Goal: Information Seeking & Learning: Learn about a topic

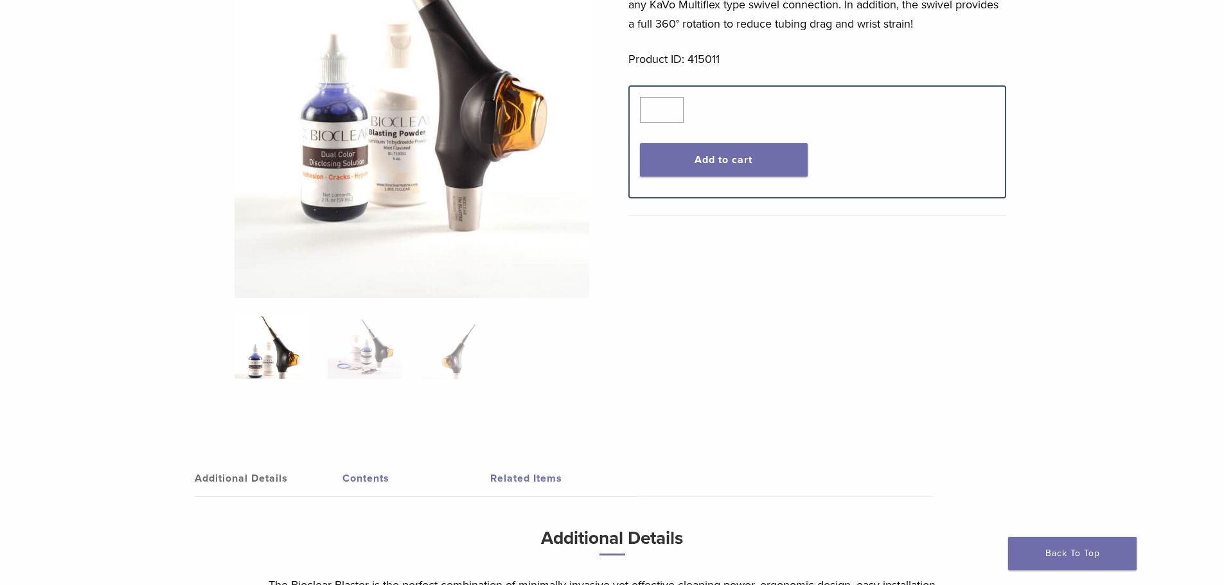
scroll to position [321, 0]
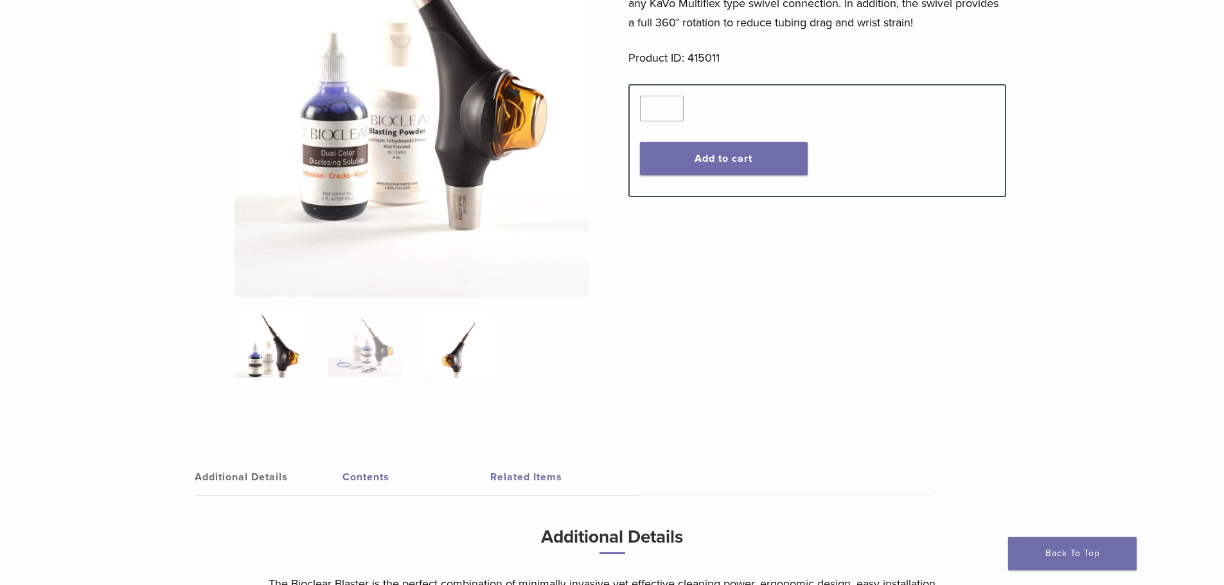
click at [453, 343] on img at bounding box center [458, 345] width 74 height 64
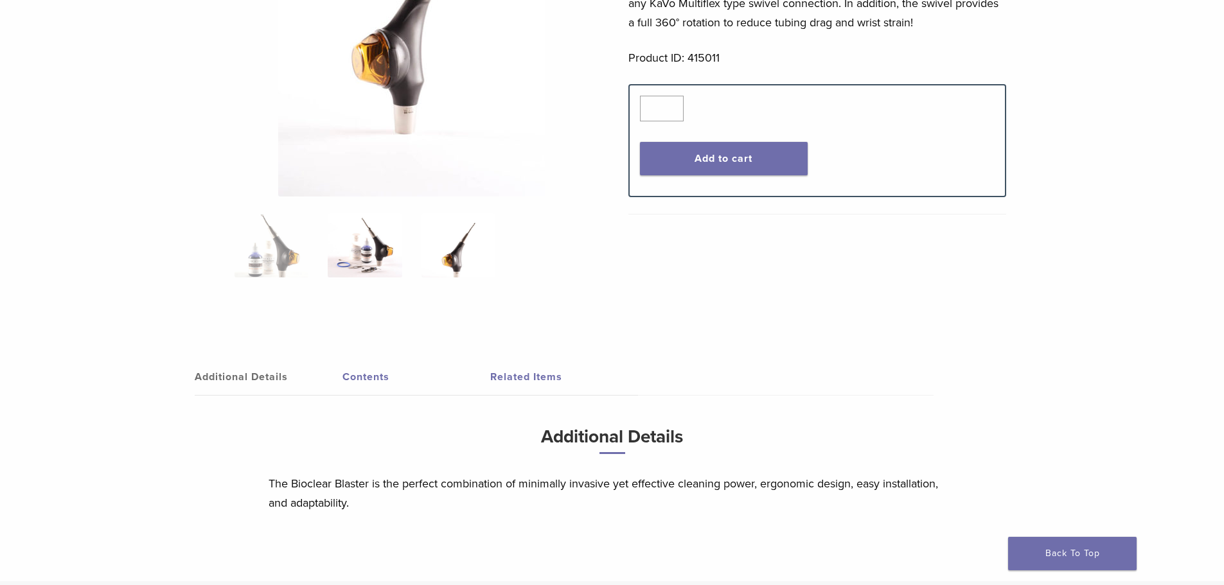
click at [376, 258] on img at bounding box center [365, 245] width 74 height 64
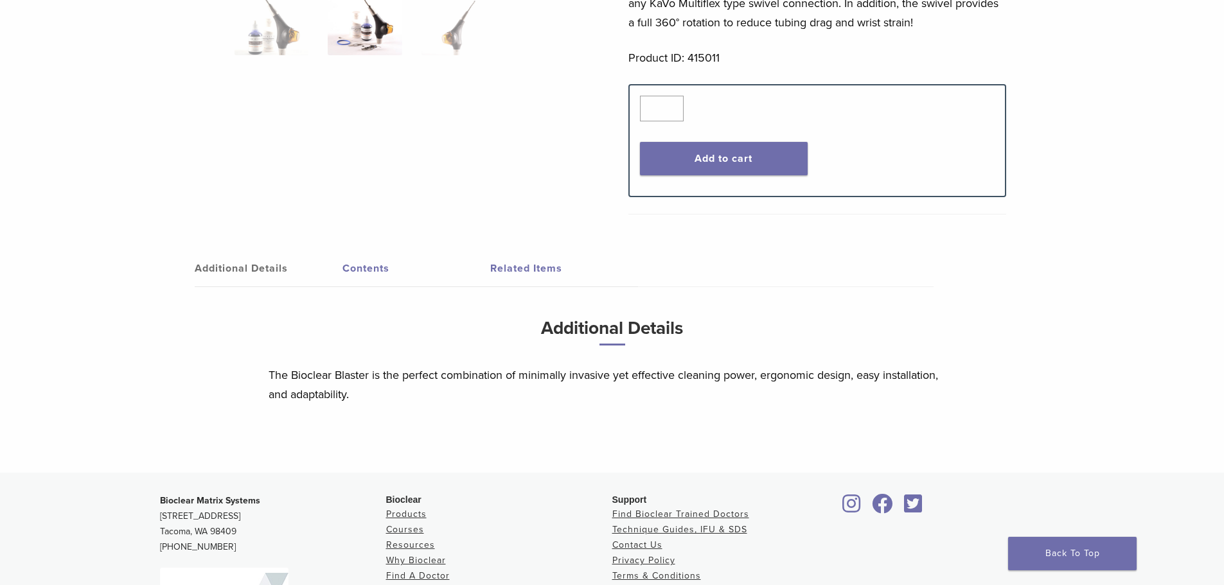
click at [343, 274] on link "Contents" at bounding box center [416, 269] width 148 height 36
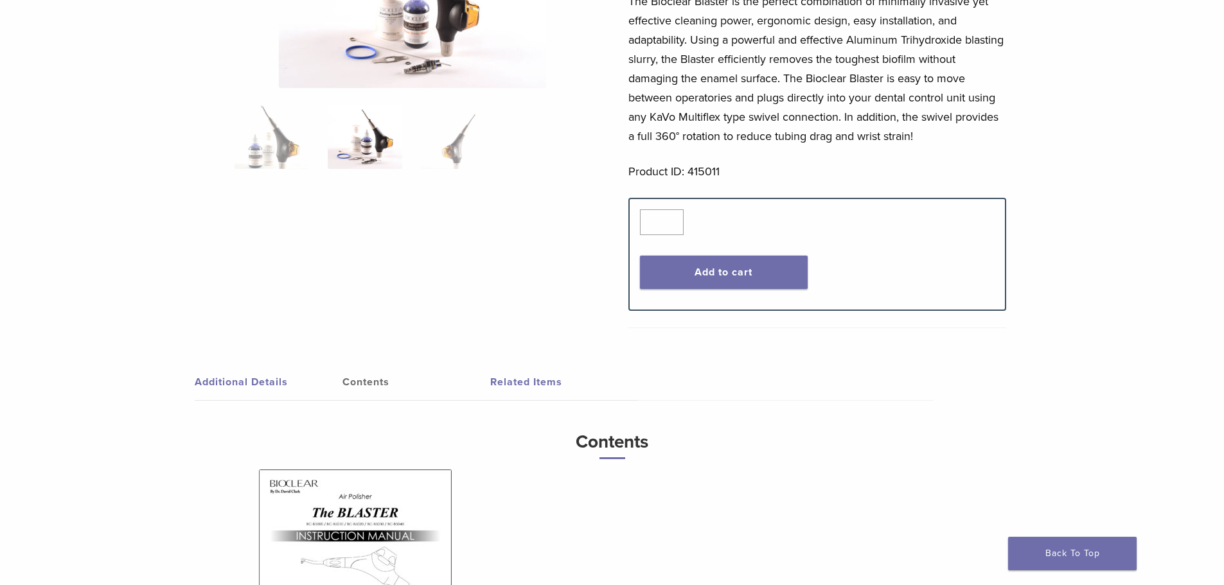
scroll to position [64, 0]
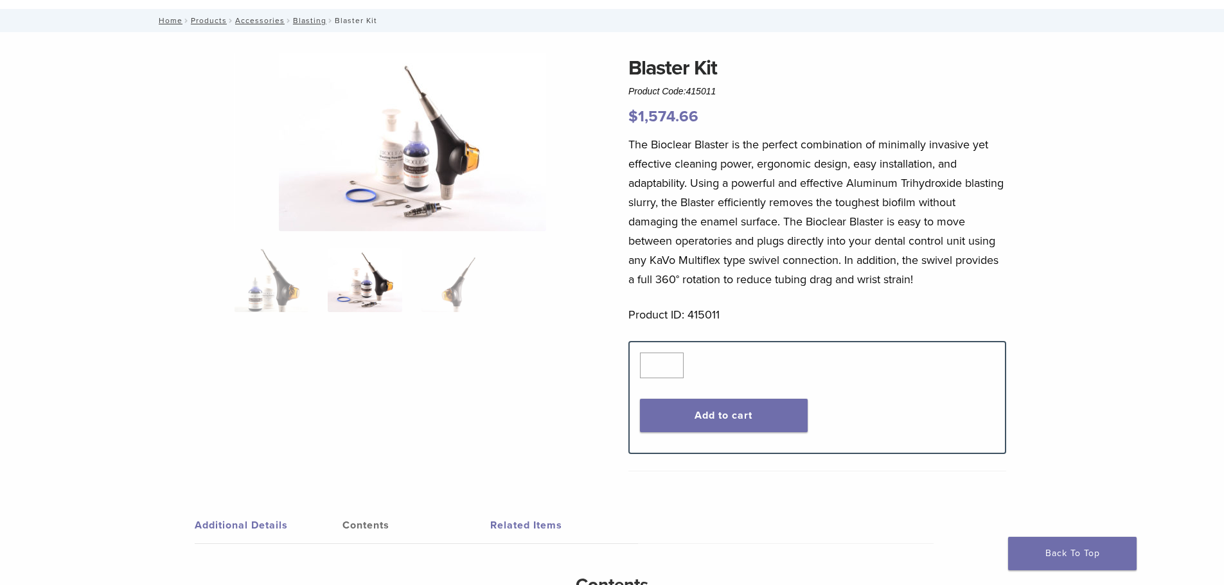
click at [763, 179] on p "The Bioclear Blaster is the perfect combination of minimally invasive yet effec…" at bounding box center [817, 212] width 378 height 154
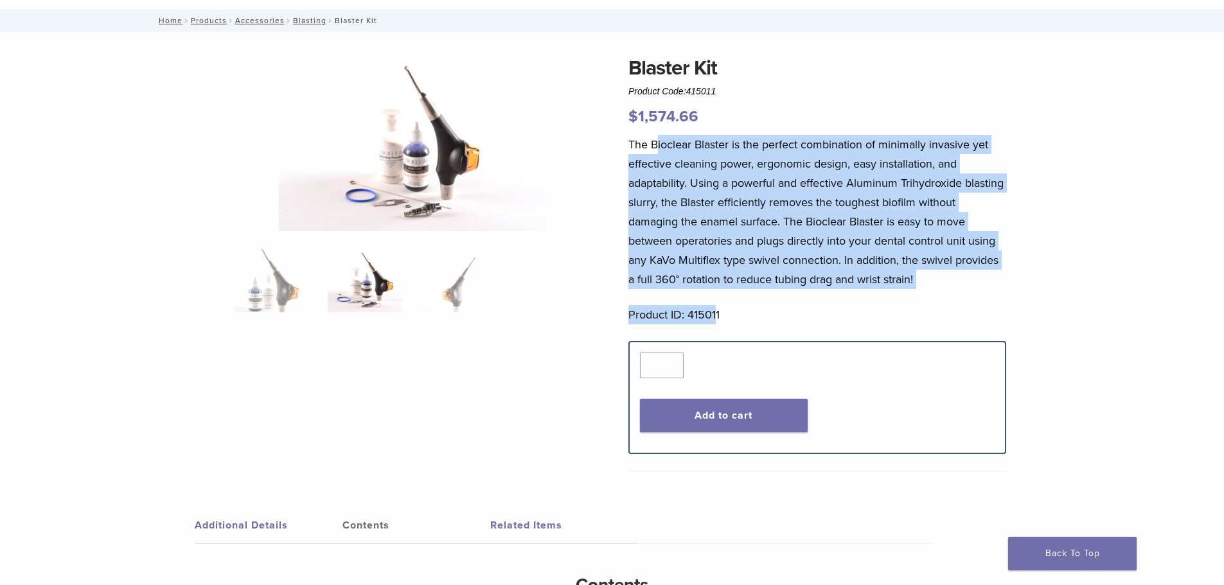
drag, startPoint x: 716, startPoint y: 319, endPoint x: 637, endPoint y: 149, distance: 186.8
click at [655, 148] on div "The Bioclear Blaster is the perfect combination of minimally invasive yet effec…" at bounding box center [817, 238] width 378 height 206
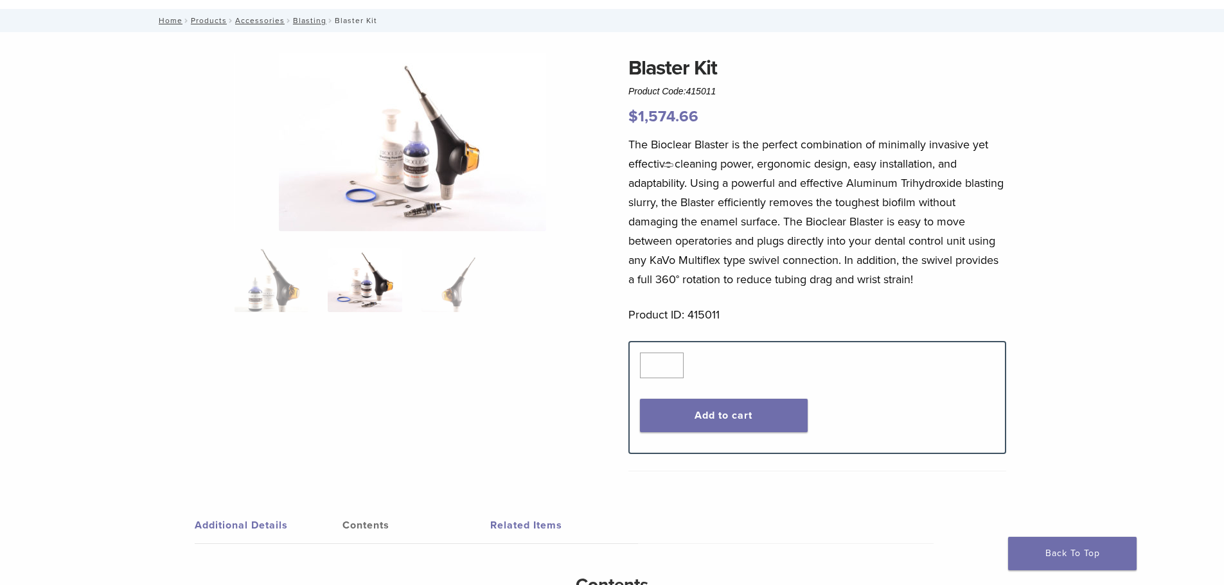
click at [626, 147] on div "Blaster Kit Product Code: 415011 $ 1,574.66 Blaster Kit Product Code: 415011 $ …" at bounding box center [612, 471] width 925 height 837
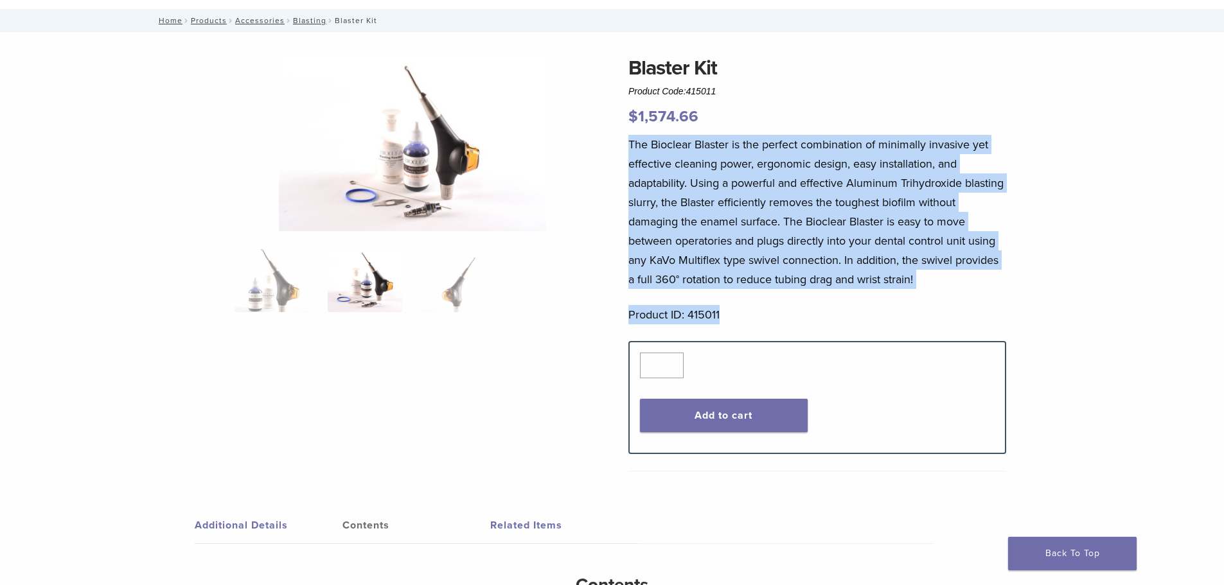
drag, startPoint x: 627, startPoint y: 143, endPoint x: 755, endPoint y: 320, distance: 218.6
click at [755, 320] on div "Blaster Kit Product Code: 415011 $ 1,574.66 Blaster Kit Product Code: 415011 $ …" at bounding box center [612, 471] width 925 height 837
click at [771, 306] on p "Product ID: 415011" at bounding box center [817, 314] width 378 height 19
drag, startPoint x: 723, startPoint y: 313, endPoint x: 630, endPoint y: 145, distance: 192.7
click at [630, 145] on div "The Bioclear Blaster is the perfect combination of minimally invasive yet effec…" at bounding box center [817, 238] width 378 height 206
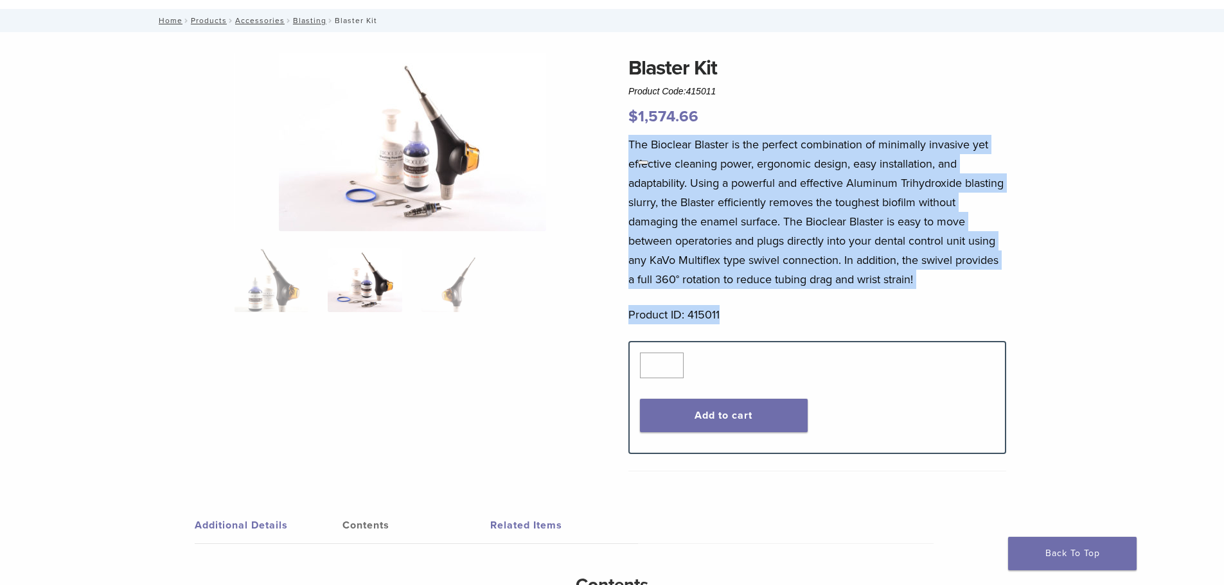
drag, startPoint x: 845, startPoint y: 318, endPoint x: 833, endPoint y: 319, distance: 12.9
click at [845, 319] on p "Product ID: 415011" at bounding box center [817, 314] width 378 height 19
click at [727, 317] on p "Product ID: 415011" at bounding box center [817, 314] width 378 height 19
